Goal: Navigation & Orientation: Find specific page/section

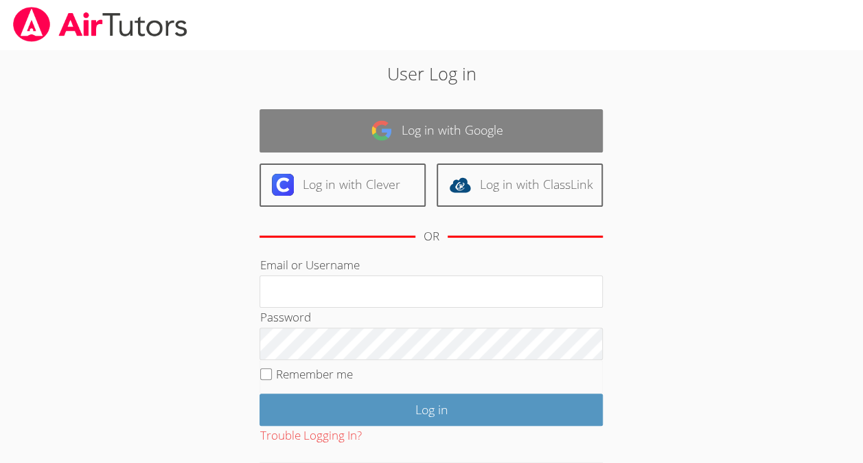
click at [383, 133] on img at bounding box center [382, 130] width 22 height 22
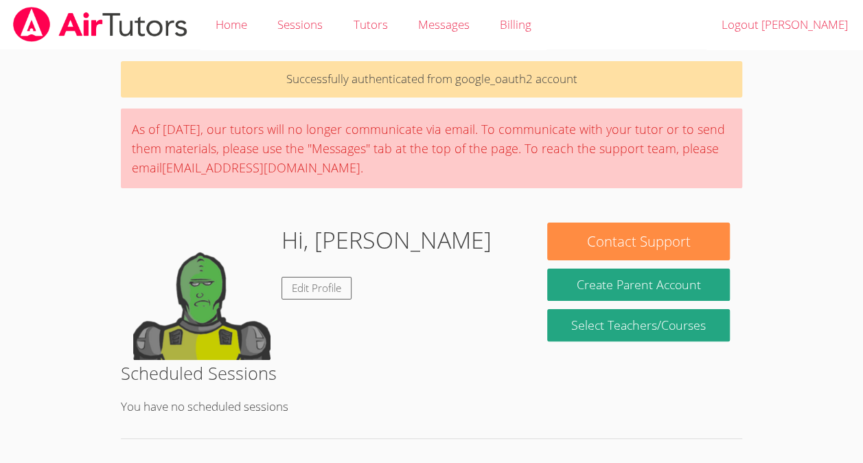
click at [608, 387] on div "Scheduled Sessions You have no scheduled sessions" at bounding box center [431, 399] width 621 height 79
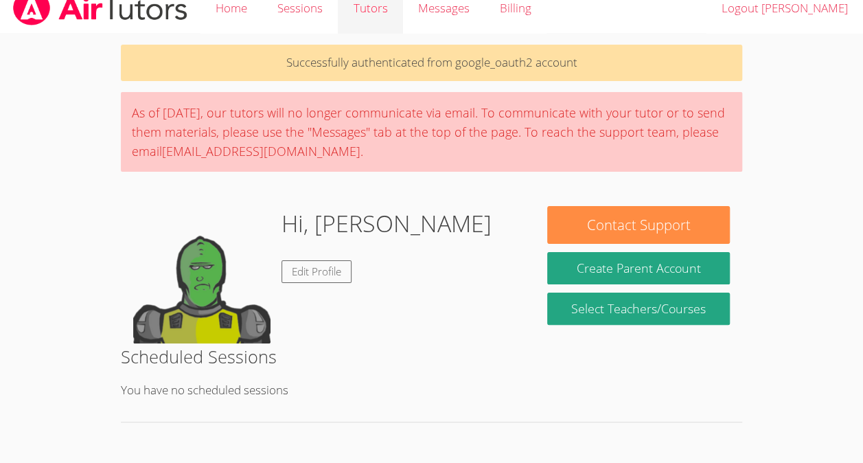
click at [361, 19] on link "Tutors" at bounding box center [370, 9] width 65 height 50
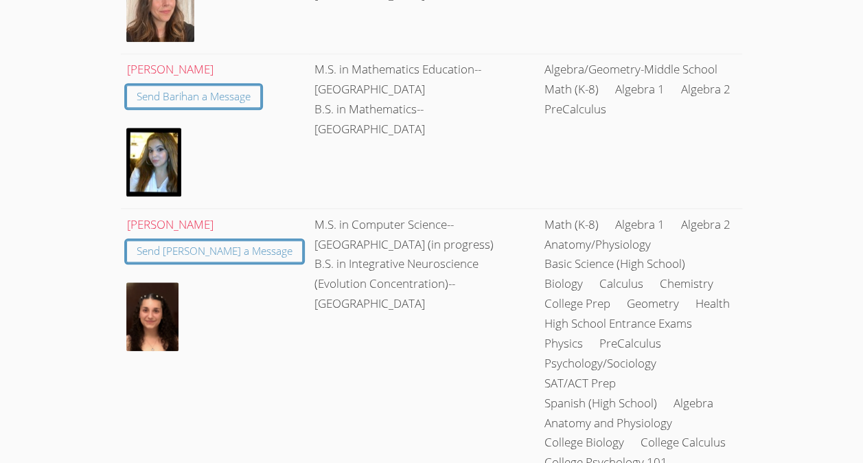
scroll to position [574, 0]
